Goal: Find contact information: Find contact information

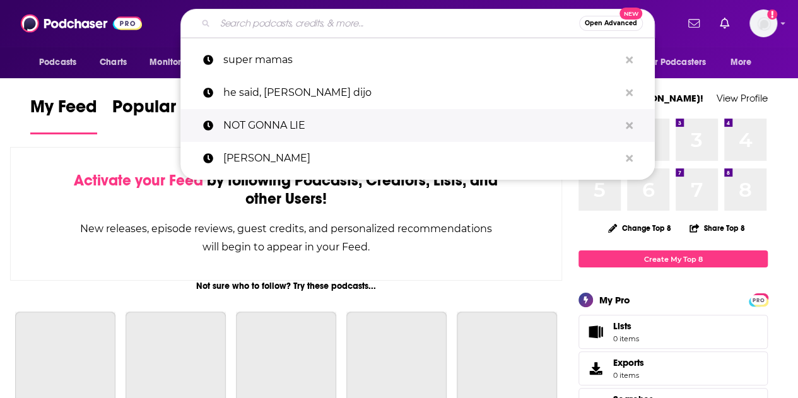
click at [380, 128] on p "NOT GONNA LIE" at bounding box center [421, 125] width 396 height 33
type input "NOT GONNA LIE"
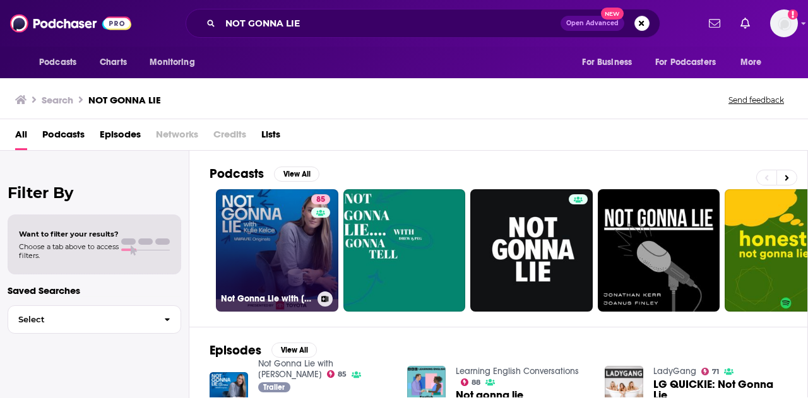
click at [254, 247] on link "85 Not Gonna Lie with [PERSON_NAME]" at bounding box center [277, 250] width 122 height 122
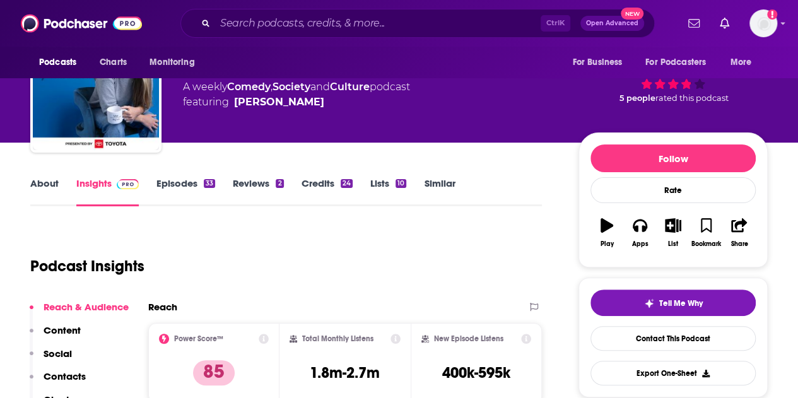
scroll to position [189, 0]
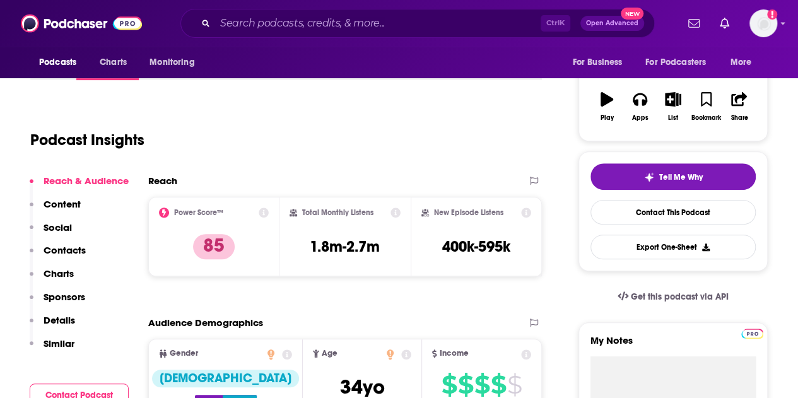
click at [71, 251] on p "Contacts" at bounding box center [65, 250] width 42 height 12
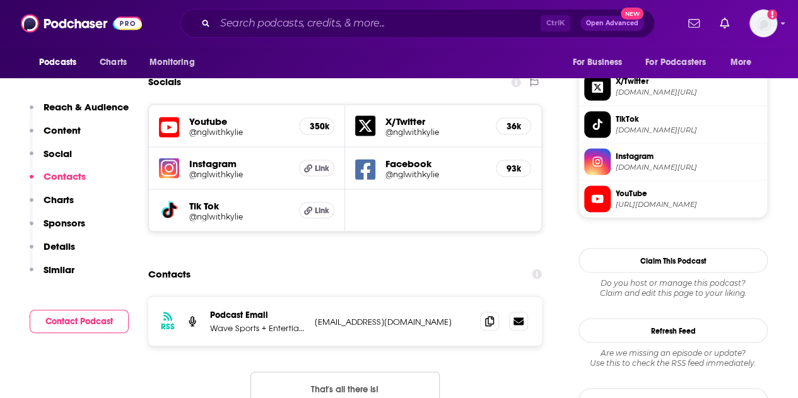
scroll to position [1107, 0]
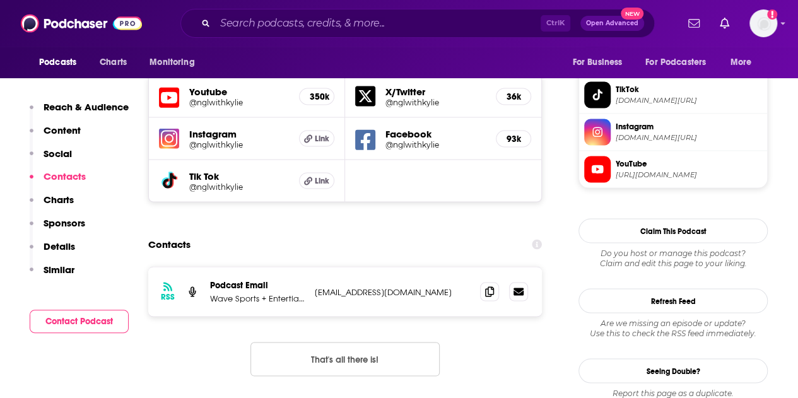
click at [351, 342] on button "That's all there is!" at bounding box center [345, 359] width 189 height 34
drag, startPoint x: 211, startPoint y: 242, endPoint x: 601, endPoint y: 6, distance: 456.3
click at [304, 267] on div "RSS Podcast Email Wave Sports + Entertianment [EMAIL_ADDRESS][DOMAIN_NAME] [EMA…" at bounding box center [345, 291] width 394 height 49
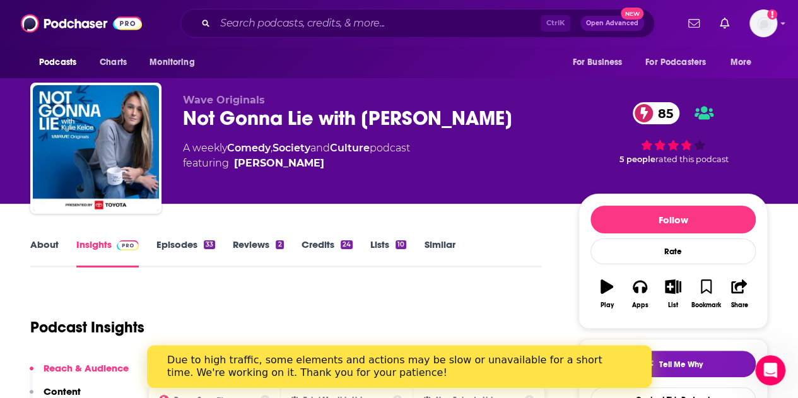
scroll to position [0, 0]
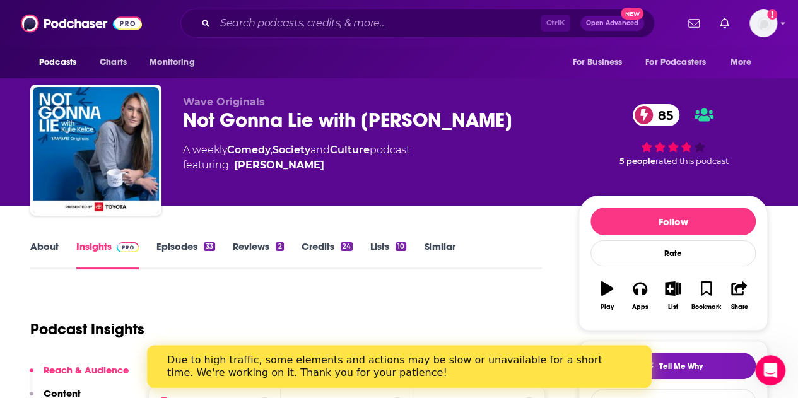
drag, startPoint x: 796, startPoint y: 162, endPoint x: 755, endPoint y: 99, distance: 75.6
click at [796, 162] on div "Wave Originals Not Gonna Lie with [PERSON_NAME] 85 A weekly Comedy , Society an…" at bounding box center [399, 103] width 798 height 206
